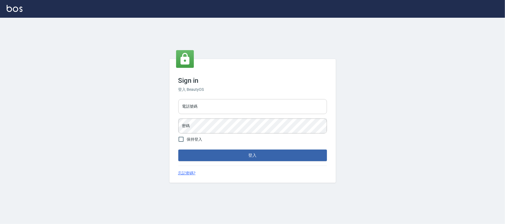
click at [192, 110] on input "電話號碼" at bounding box center [252, 106] width 149 height 15
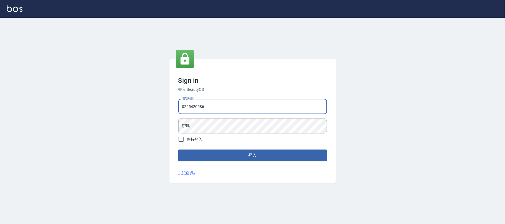
type input "0225420586"
click at [178, 150] on button "登入" at bounding box center [252, 156] width 149 height 12
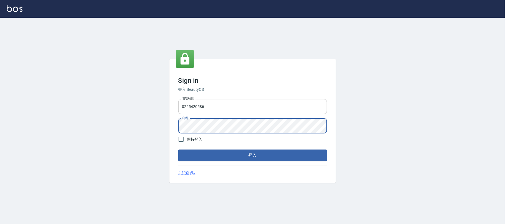
click at [178, 150] on button "登入" at bounding box center [252, 156] width 149 height 12
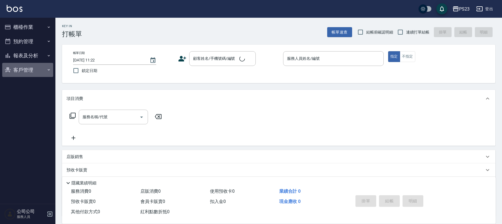
click at [19, 71] on button "客戶管理" at bounding box center [27, 70] width 51 height 14
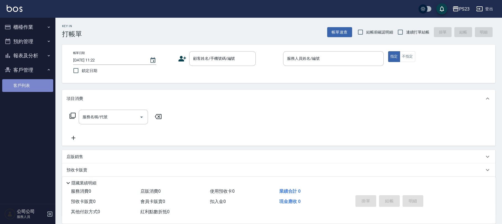
click at [22, 87] on link "客戶列表" at bounding box center [27, 85] width 51 height 13
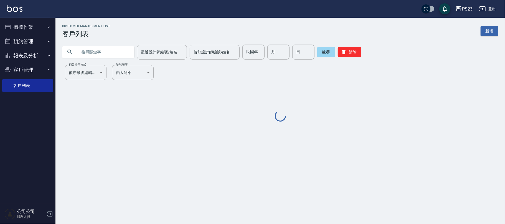
click at [93, 54] on input "text" at bounding box center [104, 52] width 52 height 15
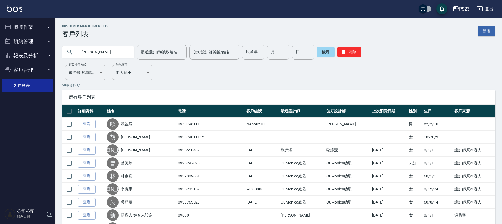
type input "曾錦"
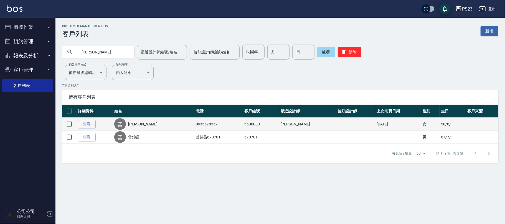
click at [137, 119] on div "曾 曾錦萌" at bounding box center [153, 124] width 79 height 12
click at [137, 123] on link "曾錦萌" at bounding box center [142, 124] width 29 height 6
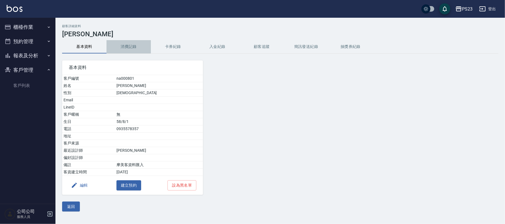
drag, startPoint x: 126, startPoint y: 44, endPoint x: 170, endPoint y: 45, distance: 44.4
click at [128, 44] on button "消費記錄" at bounding box center [128, 46] width 44 height 13
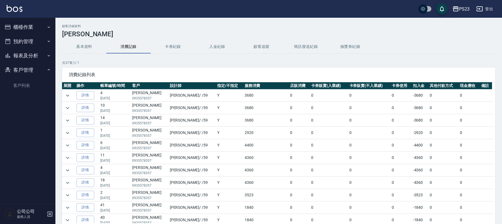
click at [60, 94] on div "顧客詳細資料 曾錦萌 基本資料 消費記錄 卡券紀錄 入金紀錄 顧客追蹤 簡訊發送紀錄 抽獎券紀錄 共 37 筆, 1 / 1 消費紀錄列表 展開 操作 帳單編…" at bounding box center [278, 139] width 447 height 231
click at [65, 93] on icon "expand row" at bounding box center [67, 95] width 7 height 7
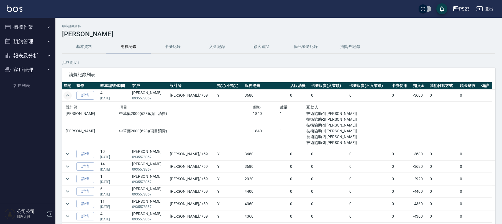
click at [65, 93] on icon "expand row" at bounding box center [67, 95] width 7 height 7
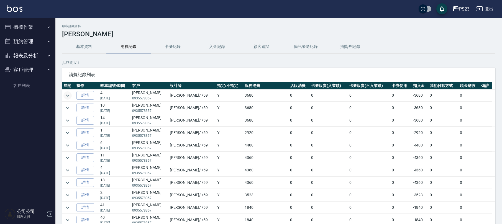
click at [28, 137] on nav "櫃檯作業 打帳單 帳單列表 現金收支登錄 材料自購登錄 每日結帳 排班表 現場電腦打卡 預約管理 預約管理 單日預約紀錄 單週預約紀錄 報表及分析 報表目錄 …" at bounding box center [27, 111] width 55 height 186
click at [43, 26] on button "櫃檯作業" at bounding box center [27, 27] width 51 height 14
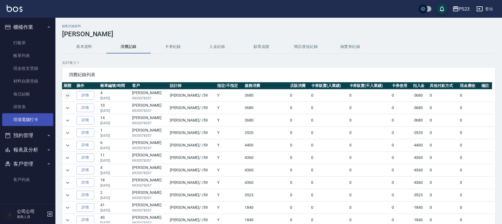
drag, startPoint x: 20, startPoint y: 120, endPoint x: 23, endPoint y: 121, distance: 3.1
click at [20, 121] on link "現場電腦打卡" at bounding box center [27, 119] width 51 height 13
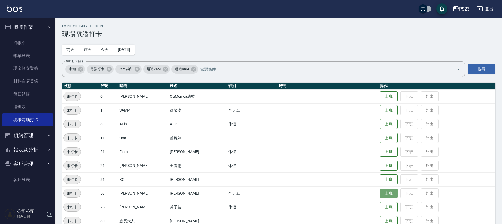
click at [384, 190] on button "上班" at bounding box center [389, 194] width 18 height 10
